Goal: Check status: Check status

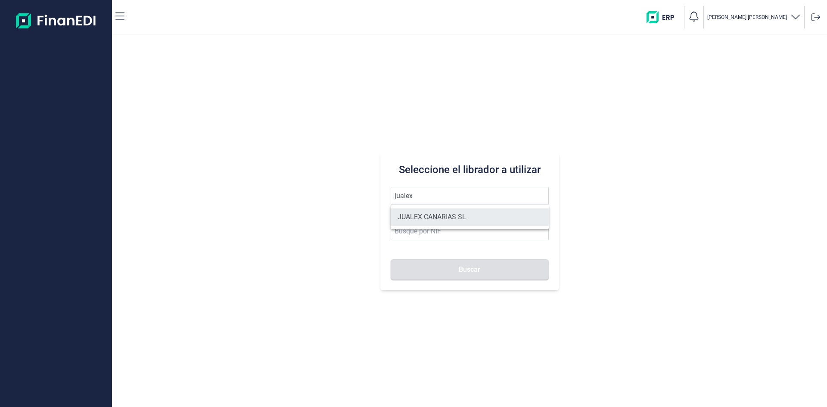
click at [464, 211] on li "JUALEX CANARIAS SL" at bounding box center [470, 216] width 158 height 17
type input "JUALEX CANARIAS SL"
type input "B76526797"
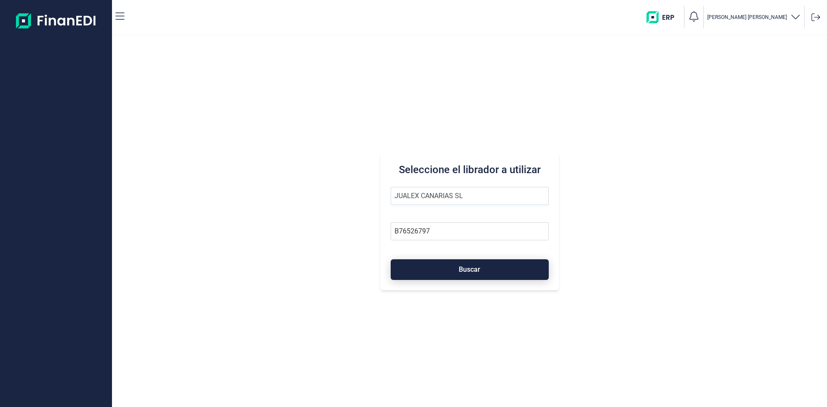
click at [475, 267] on span "Buscar" at bounding box center [470, 269] width 22 height 6
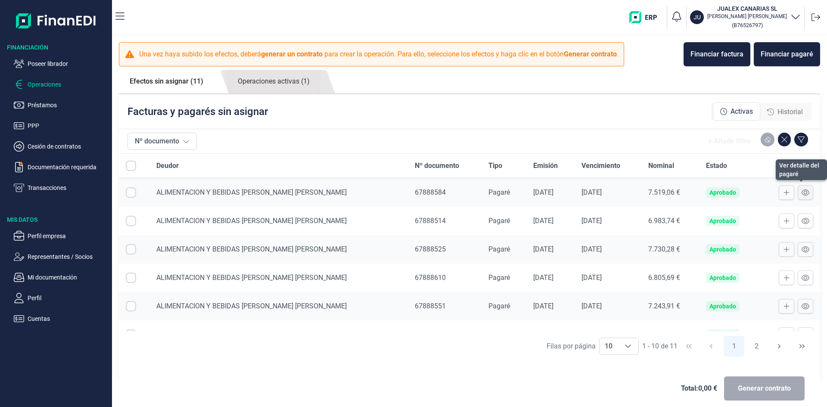
click at [801, 193] on icon at bounding box center [805, 192] width 8 height 7
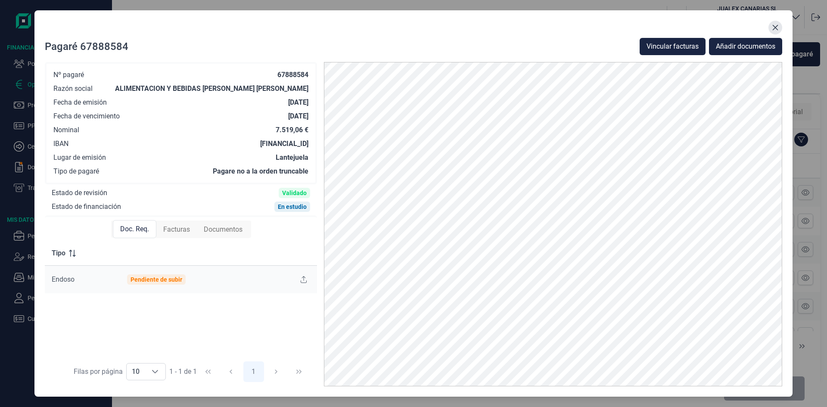
click at [776, 27] on icon "Close" at bounding box center [776, 28] width 6 height 6
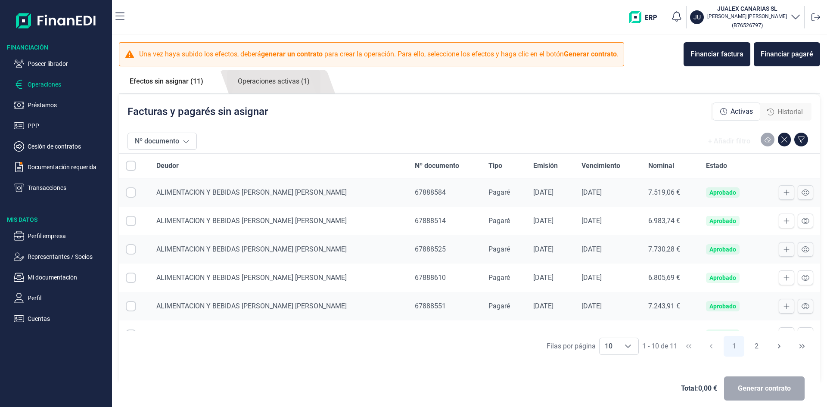
click at [151, 81] on link "Efectos sin asignar (11)" at bounding box center [166, 81] width 95 height 23
click at [273, 82] on link "Operaciones activas (1)" at bounding box center [273, 82] width 93 height 24
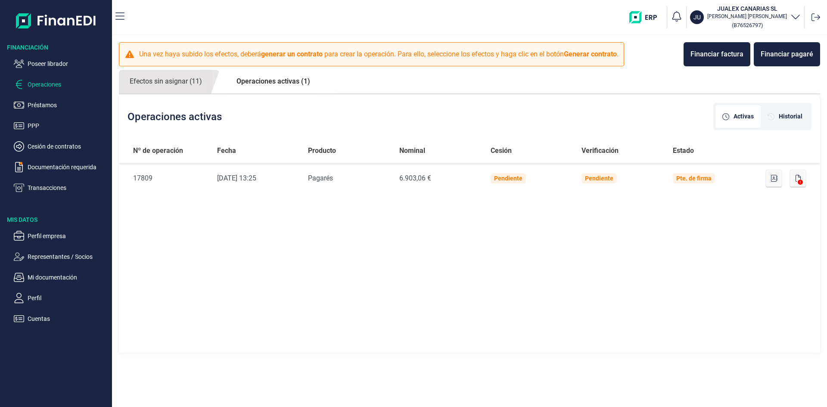
click at [294, 81] on link "Operaciones activas (1)" at bounding box center [273, 81] width 95 height 23
click at [182, 79] on link "Efectos sin asignar (11)" at bounding box center [166, 82] width 94 height 24
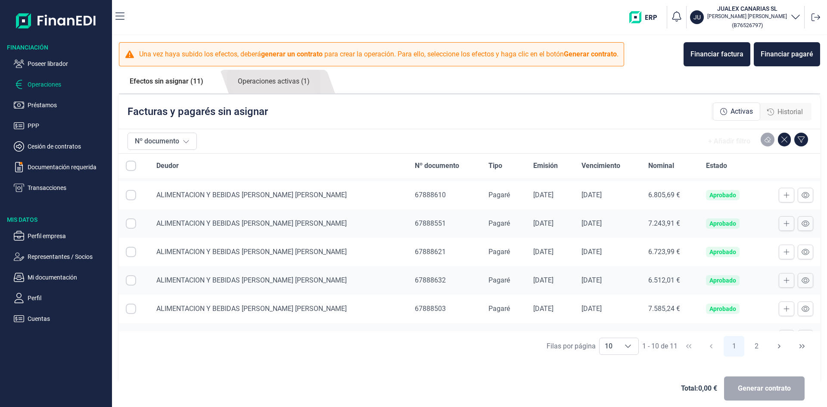
scroll to position [131, 0]
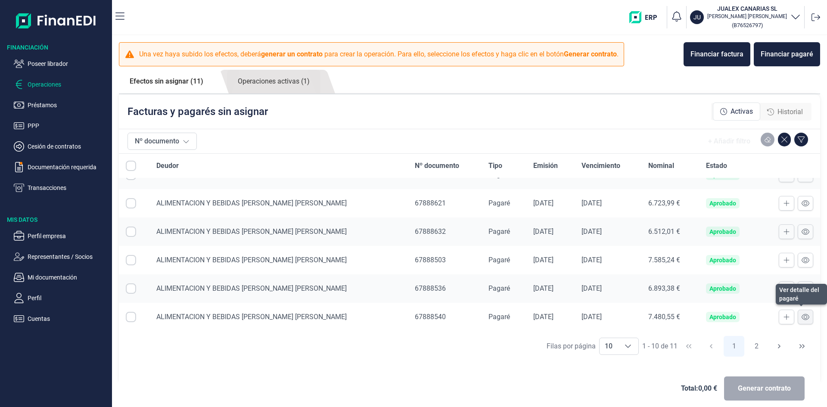
click at [802, 319] on icon at bounding box center [805, 316] width 8 height 7
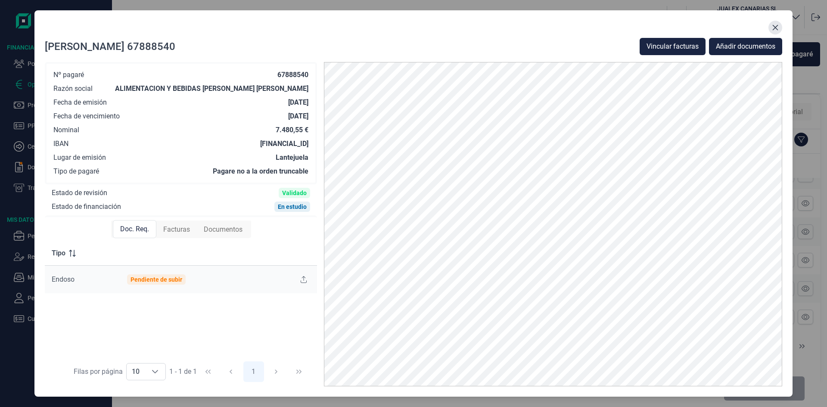
click at [774, 26] on icon "Close" at bounding box center [775, 27] width 7 height 7
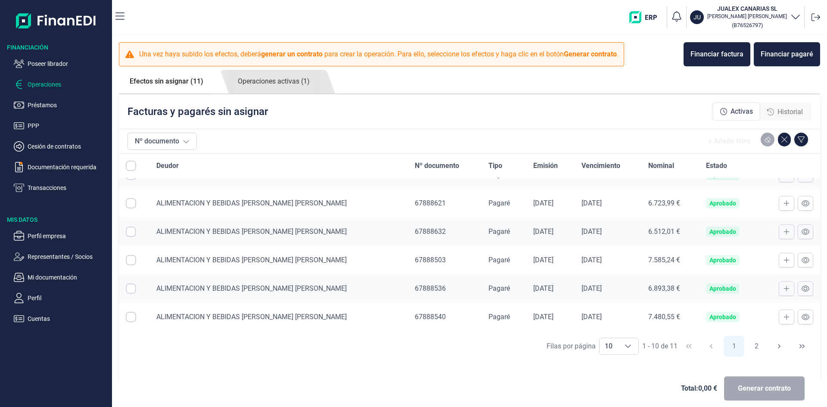
click at [51, 84] on p "Operaciones" at bounding box center [68, 84] width 81 height 10
click at [47, 104] on p "Préstamos" at bounding box center [68, 105] width 81 height 10
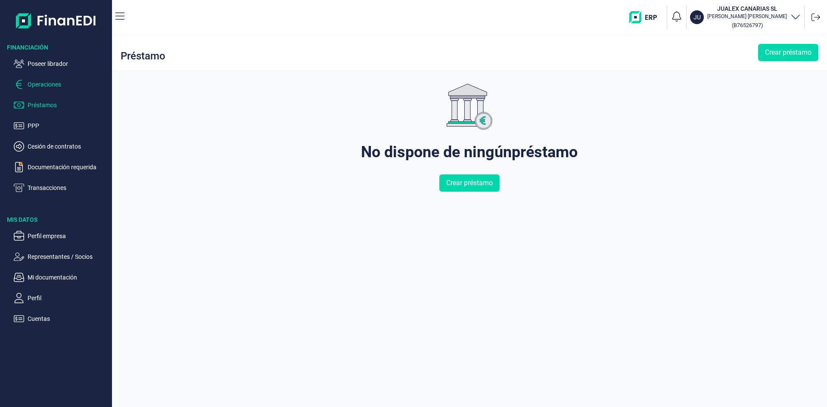
click at [49, 86] on p "Operaciones" at bounding box center [68, 84] width 81 height 10
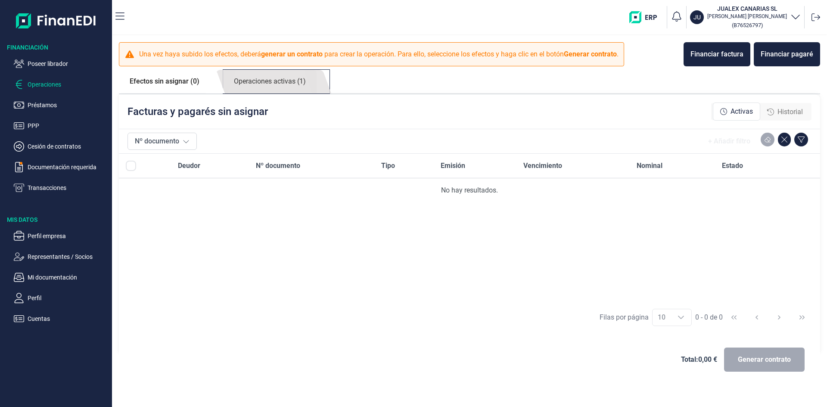
click at [290, 82] on link "Operaciones activas (1)" at bounding box center [269, 82] width 93 height 24
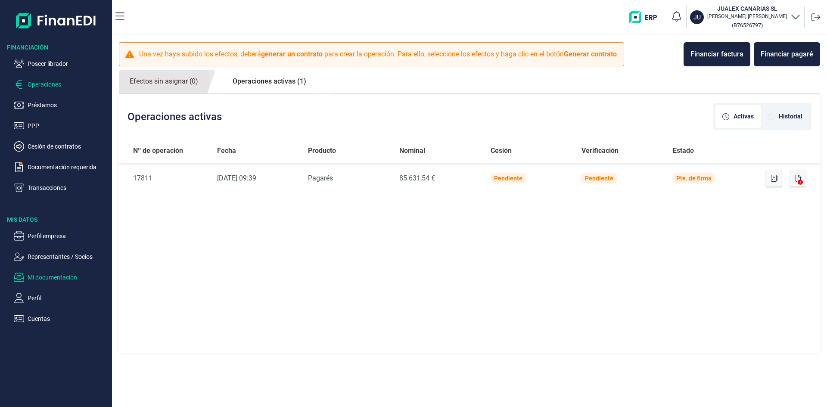
click at [50, 275] on p "Mi documentación" at bounding box center [68, 277] width 81 height 10
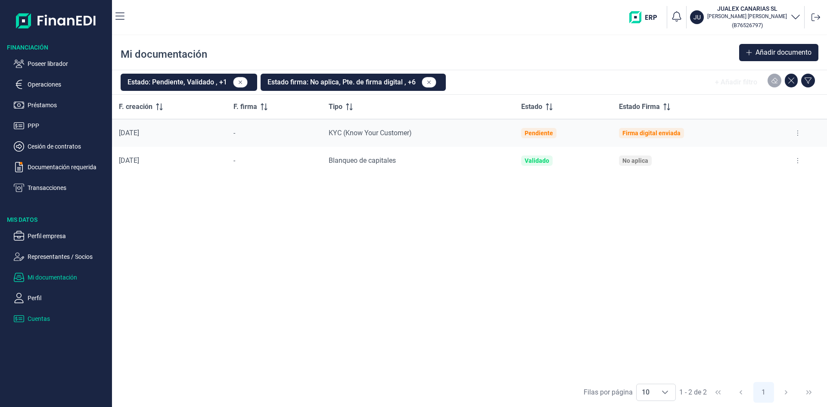
click at [43, 316] on p "Cuentas" at bounding box center [68, 318] width 81 height 10
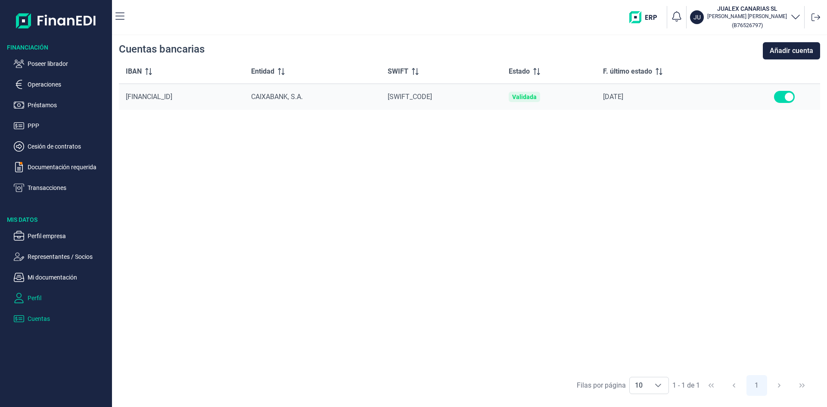
click at [37, 300] on p "Perfil" at bounding box center [68, 298] width 81 height 10
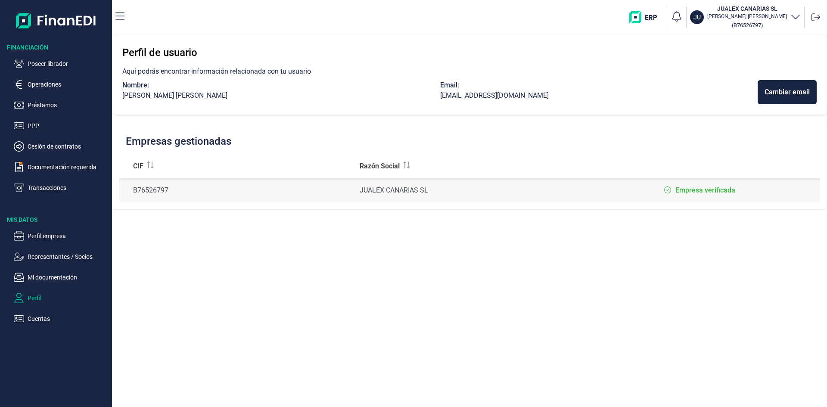
click at [55, 259] on p "Representantes / Socios" at bounding box center [68, 256] width 81 height 10
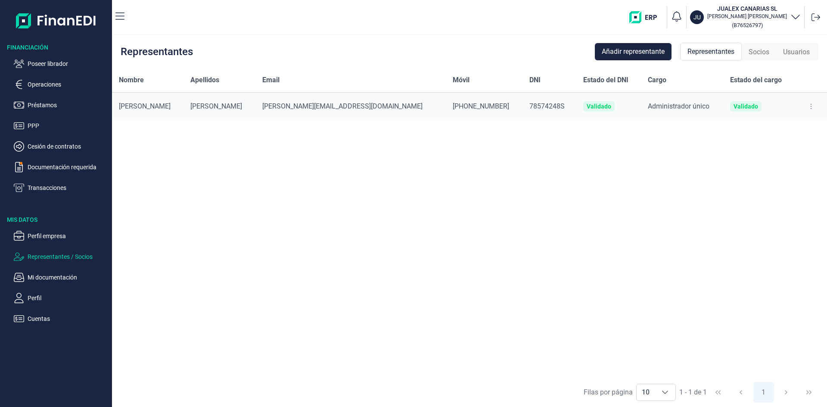
click at [723, 50] on span "Representantes" at bounding box center [710, 52] width 47 height 10
click at [757, 51] on span "Socios" at bounding box center [758, 52] width 21 height 10
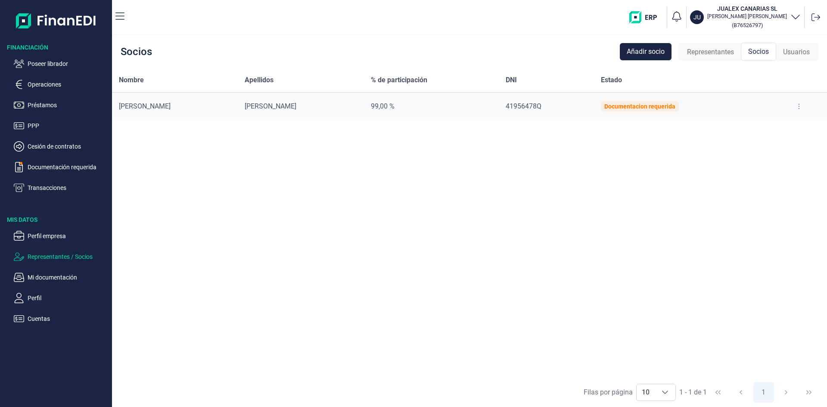
click at [793, 52] on span "Usuarios" at bounding box center [796, 52] width 27 height 10
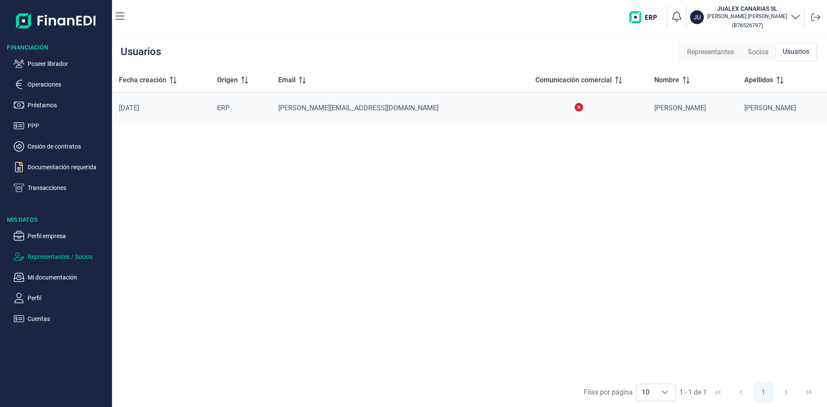
click at [708, 53] on span "Representantes" at bounding box center [710, 52] width 47 height 10
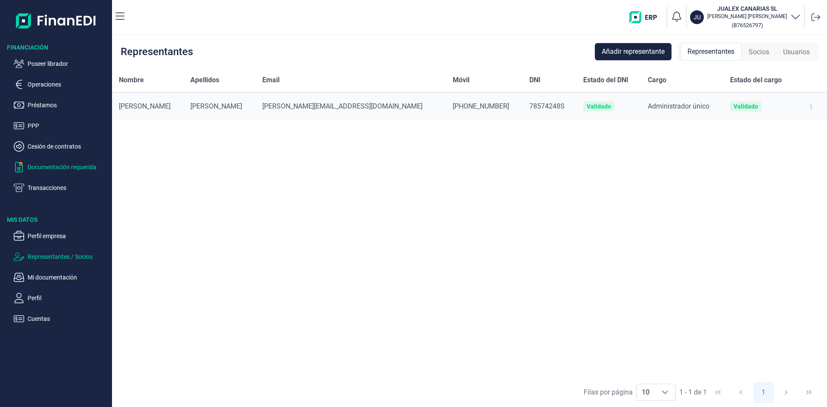
click at [83, 168] on p "Documentación requerida" at bounding box center [68, 167] width 81 height 10
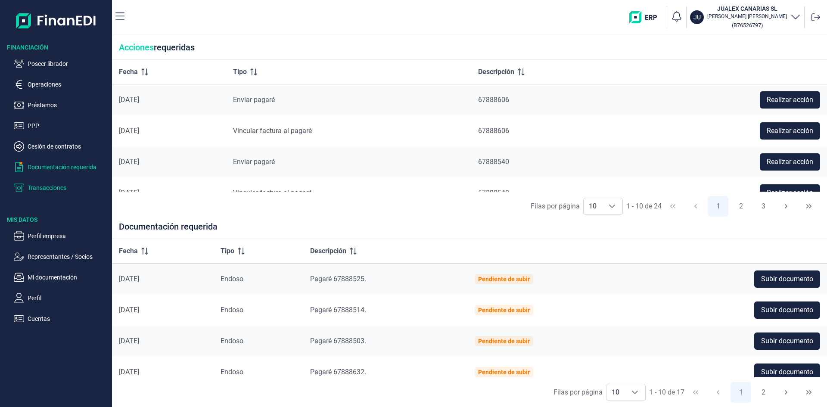
click at [53, 191] on p "Transacciones" at bounding box center [68, 188] width 81 height 10
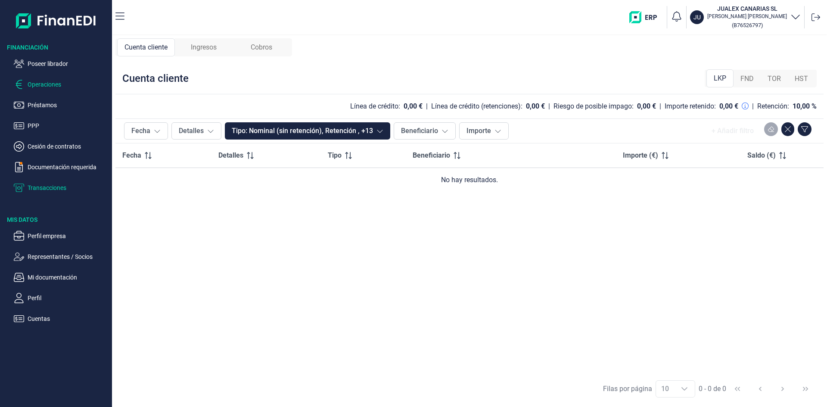
click at [59, 84] on p "Operaciones" at bounding box center [68, 84] width 81 height 10
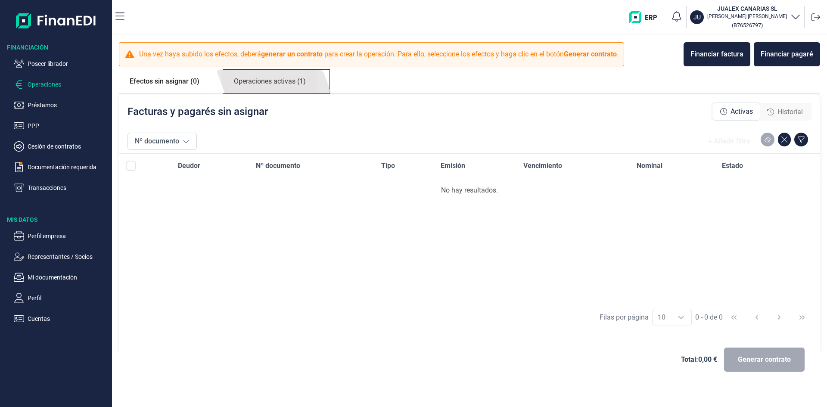
click at [264, 80] on link "Operaciones activas (1)" at bounding box center [269, 82] width 93 height 24
